Goal: Browse casually

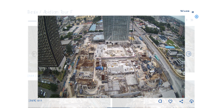
scroll to position [45, 0]
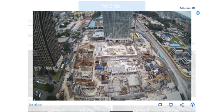
drag, startPoint x: 199, startPoint y: 14, endPoint x: 135, endPoint y: 14, distance: 63.4
click at [149, 14] on icon at bounding box center [198, 13] width 4 height 4
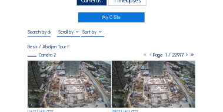
scroll to position [10, 0]
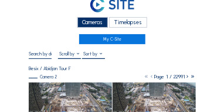
scroll to position [23, 0]
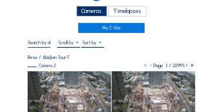
click at [53, 85] on img at bounding box center [69, 94] width 83 height 46
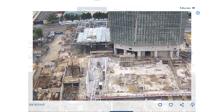
drag, startPoint x: 89, startPoint y: 53, endPoint x: 83, endPoint y: 66, distance: 14.5
click at [83, 66] on img at bounding box center [112, 55] width 159 height 89
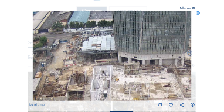
drag, startPoint x: 62, startPoint y: 43, endPoint x: 66, endPoint y: 51, distance: 9.5
click at [66, 51] on img at bounding box center [112, 55] width 159 height 89
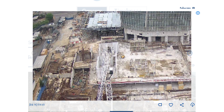
drag, startPoint x: 115, startPoint y: 77, endPoint x: 120, endPoint y: 54, distance: 23.6
click at [120, 54] on img at bounding box center [112, 55] width 159 height 89
